Goal: Find specific page/section: Find specific page/section

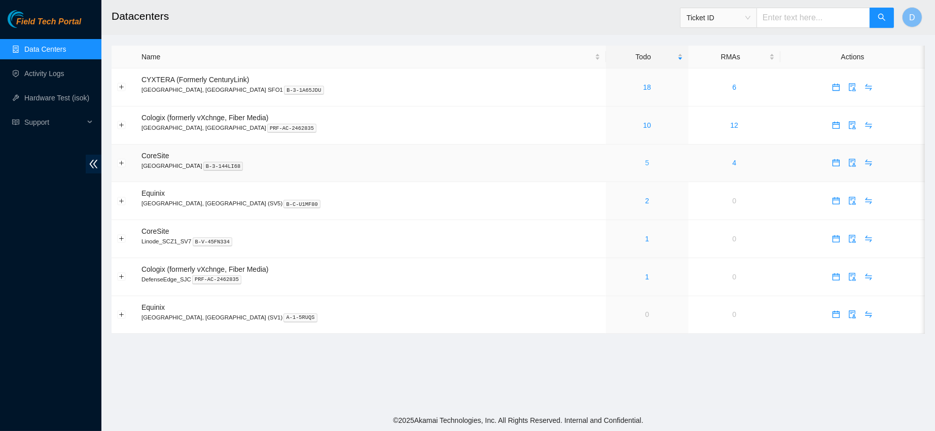
click at [645, 166] on link "5" at bounding box center [647, 163] width 4 height 8
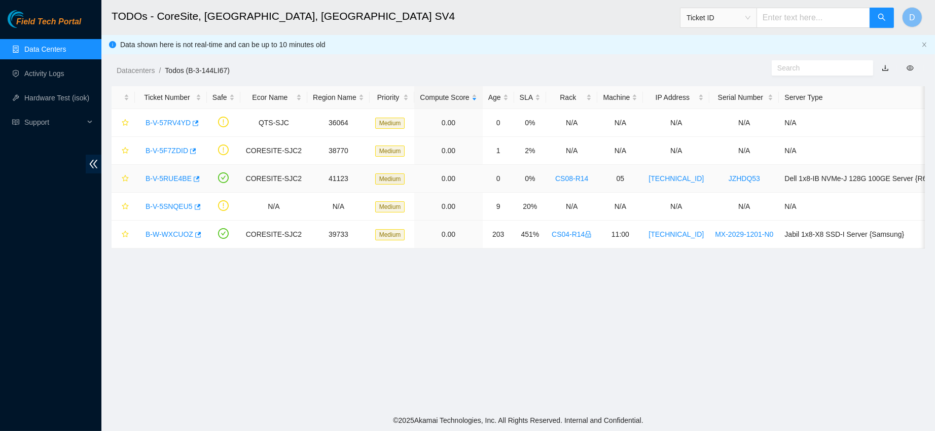
click at [168, 176] on link "B-V-5RUE4BE" at bounding box center [169, 179] width 46 height 8
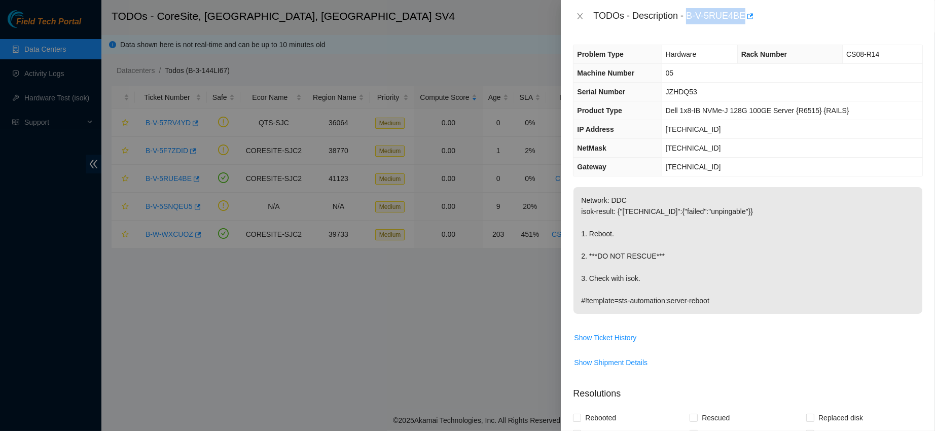
drag, startPoint x: 720, startPoint y: 16, endPoint x: 794, endPoint y: 25, distance: 74.6
click at [794, 25] on div "TODOs - Description - B-V-5RUE4BE" at bounding box center [748, 16] width 374 height 32
copy div "B-V-5RUE4BE"
